Goal: Task Accomplishment & Management: Use online tool/utility

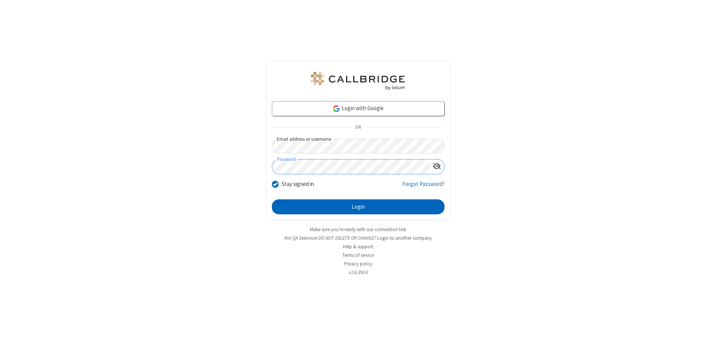
click at [358, 207] on button "Login" at bounding box center [358, 206] width 173 height 15
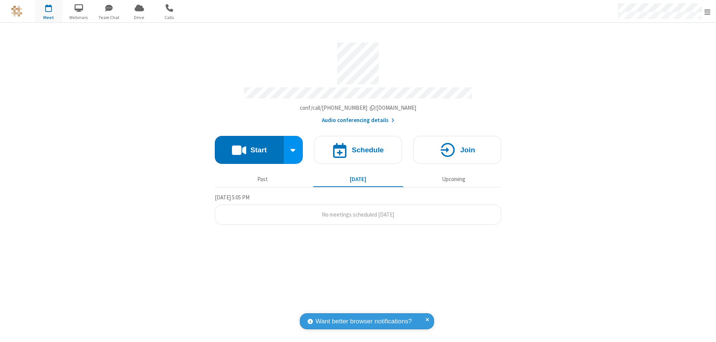
click at [249, 146] on button "Start" at bounding box center [249, 150] width 69 height 28
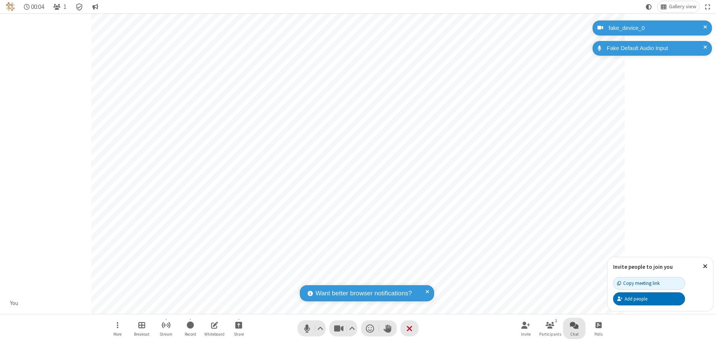
click at [575, 325] on span "Open chat" at bounding box center [574, 324] width 9 height 9
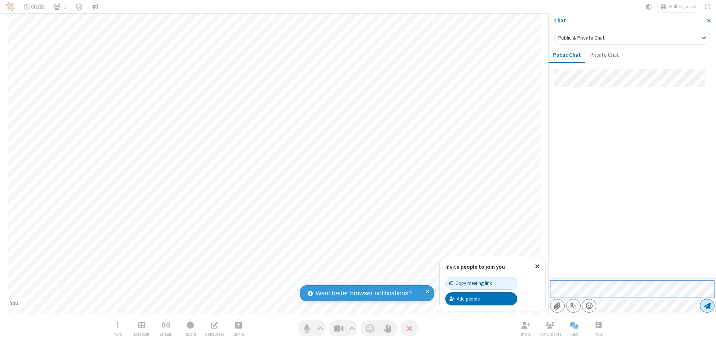
click at [707, 306] on span "Send message" at bounding box center [707, 305] width 7 height 7
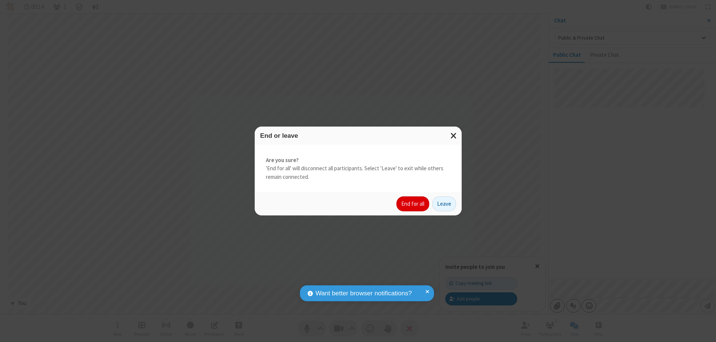
click at [413, 204] on button "End for all" at bounding box center [413, 203] width 33 height 15
